Goal: Information Seeking & Learning: Learn about a topic

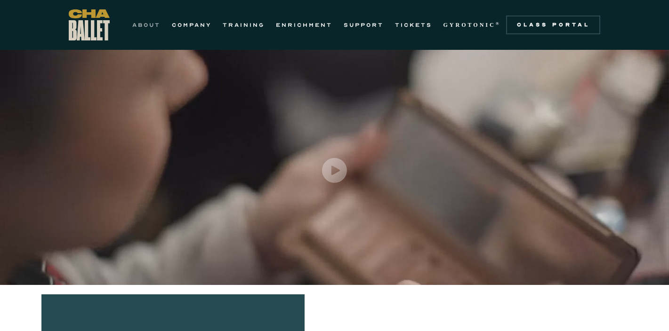
click at [149, 25] on link "ABOUT" at bounding box center [146, 24] width 28 height 11
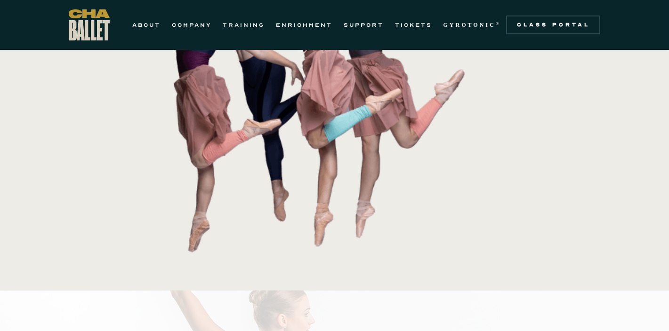
scroll to position [235, 0]
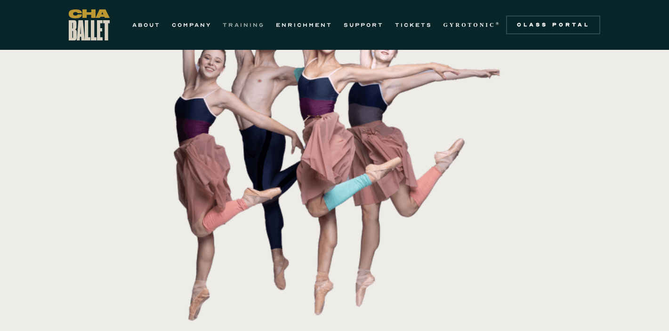
click at [247, 24] on link "TRAINING" at bounding box center [244, 24] width 42 height 11
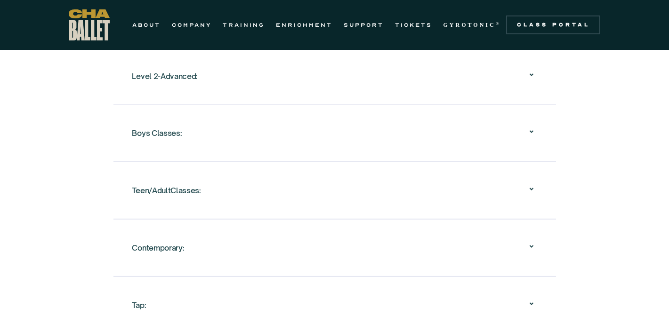
scroll to position [1224, 0]
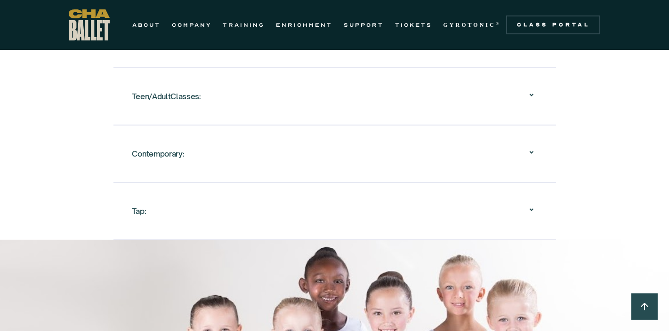
click at [529, 207] on icon at bounding box center [531, 209] width 11 height 11
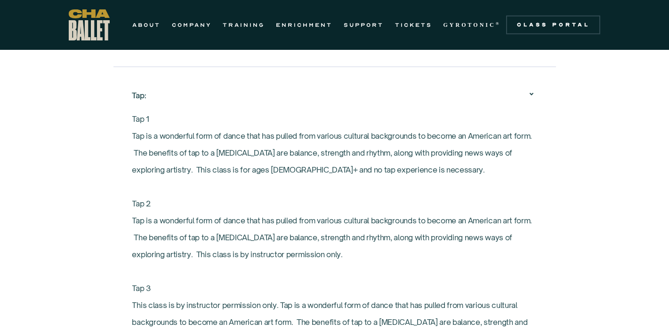
scroll to position [1318, 0]
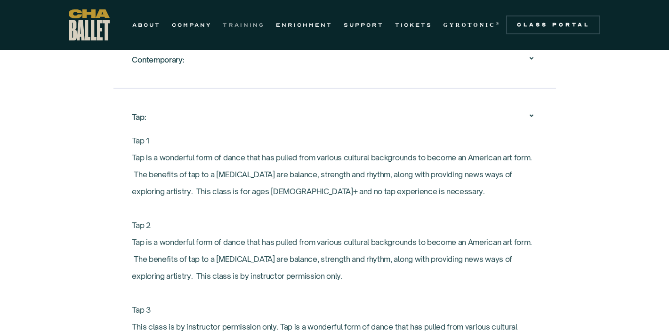
click at [253, 26] on link "TRAINING" at bounding box center [244, 24] width 42 height 11
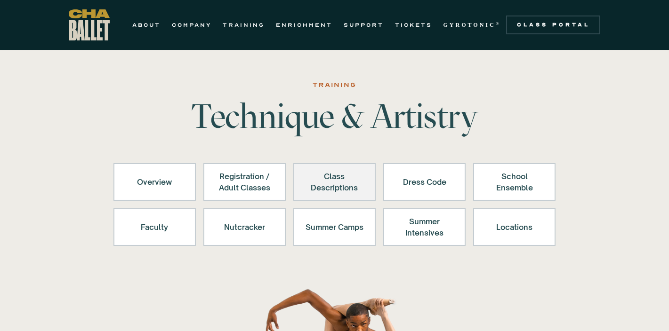
click at [334, 185] on div "Class Descriptions" at bounding box center [334, 182] width 58 height 23
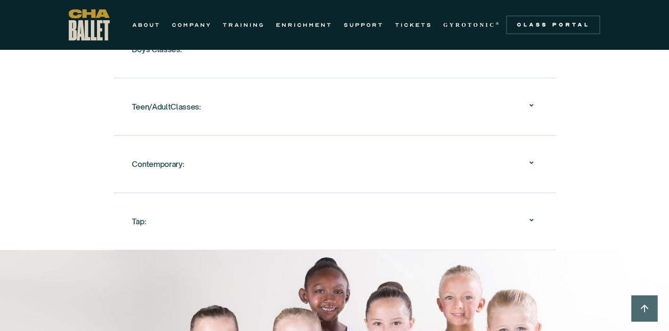
scroll to position [1203, 0]
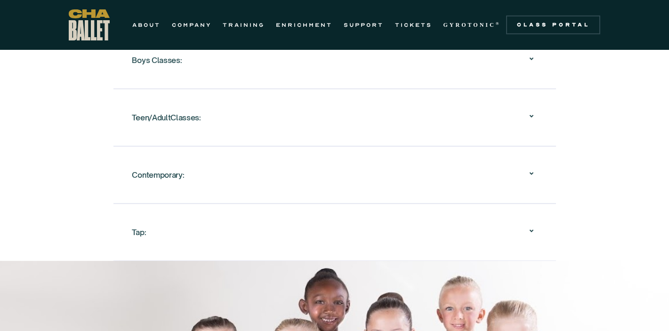
click at [534, 227] on icon at bounding box center [531, 230] width 11 height 11
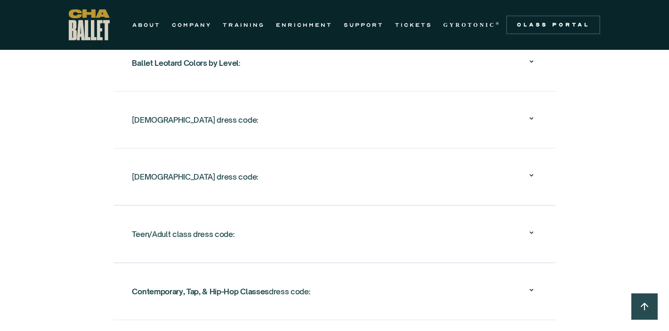
scroll to position [1956, 0]
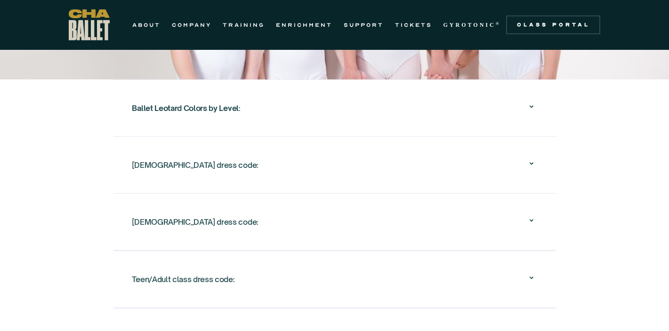
click at [530, 162] on icon at bounding box center [531, 163] width 11 height 11
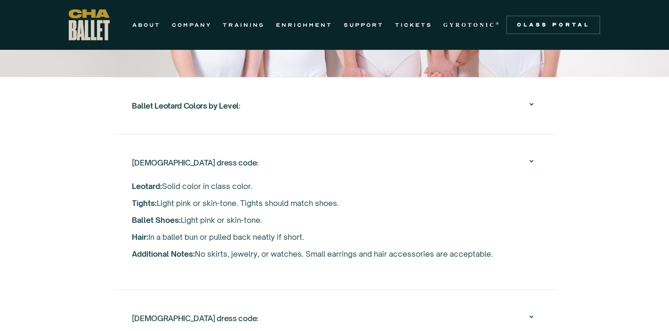
scroll to position [1620, 0]
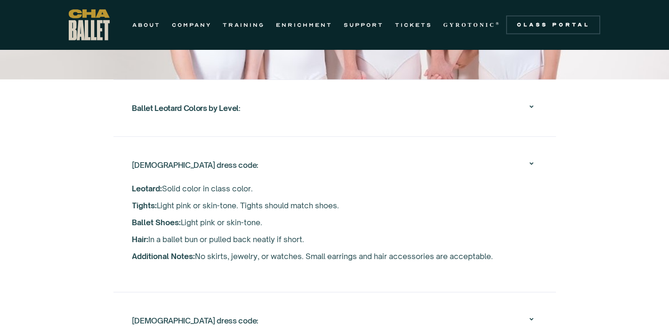
click at [530, 162] on icon at bounding box center [531, 163] width 11 height 11
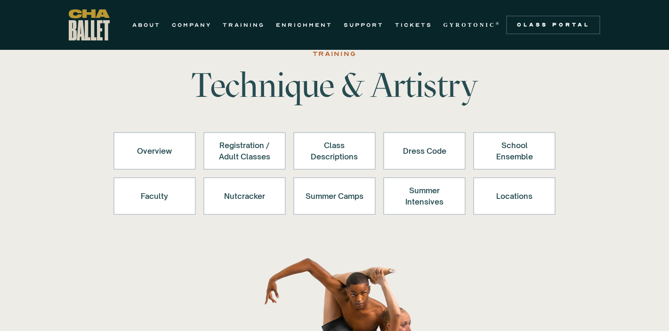
scroll to position [0, 0]
